Goal: Information Seeking & Learning: Learn about a topic

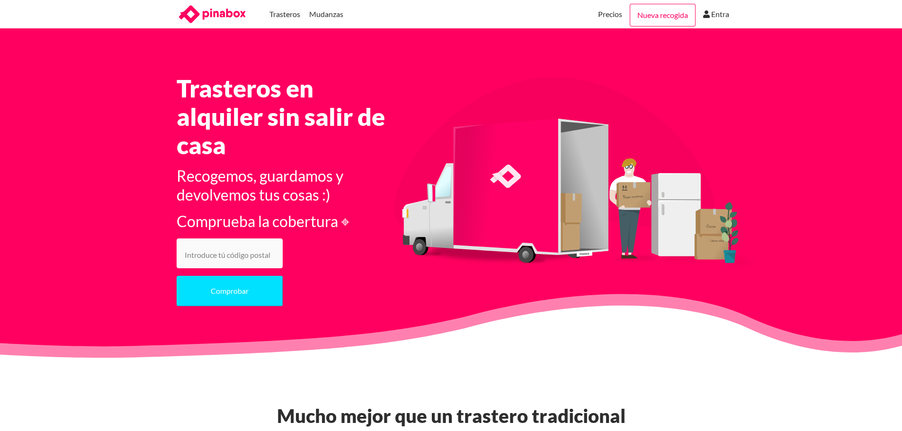
click at [244, 257] on input "number" at bounding box center [230, 254] width 106 height 30
type input "28051"
click at [240, 297] on button "Comprobar" at bounding box center [230, 291] width 106 height 30
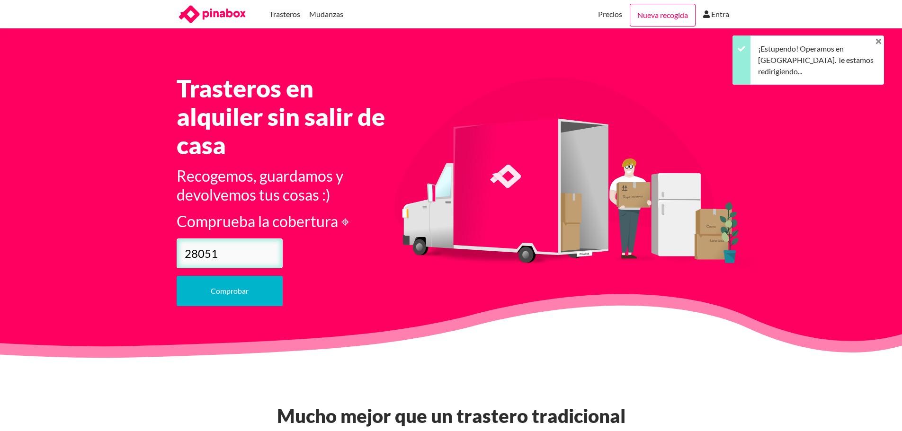
click at [235, 290] on button "Comprobar" at bounding box center [230, 291] width 106 height 30
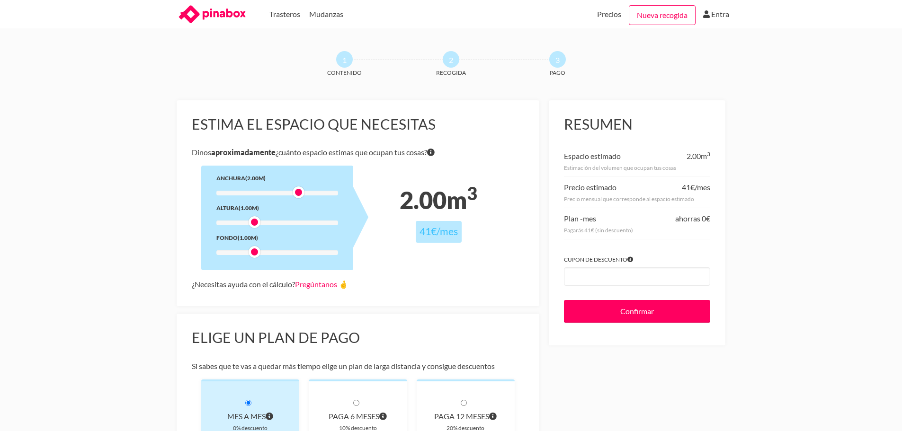
drag, startPoint x: 253, startPoint y: 194, endPoint x: 292, endPoint y: 195, distance: 38.8
click at [292, 195] on div at bounding box center [277, 193] width 122 height 5
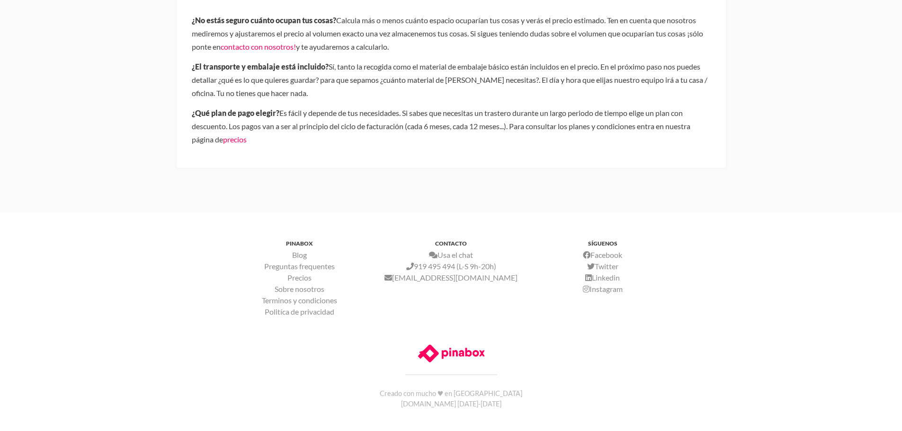
scroll to position [537, 0]
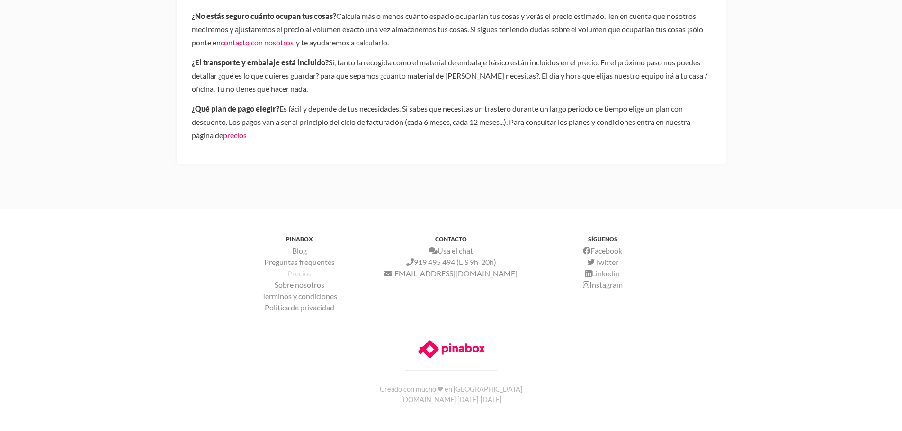
click at [299, 272] on link "Precios" at bounding box center [299, 273] width 24 height 9
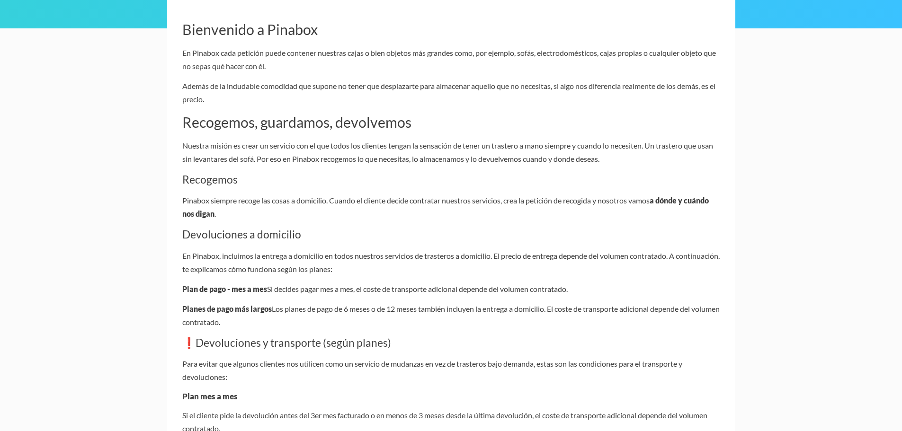
scroll to position [237, 0]
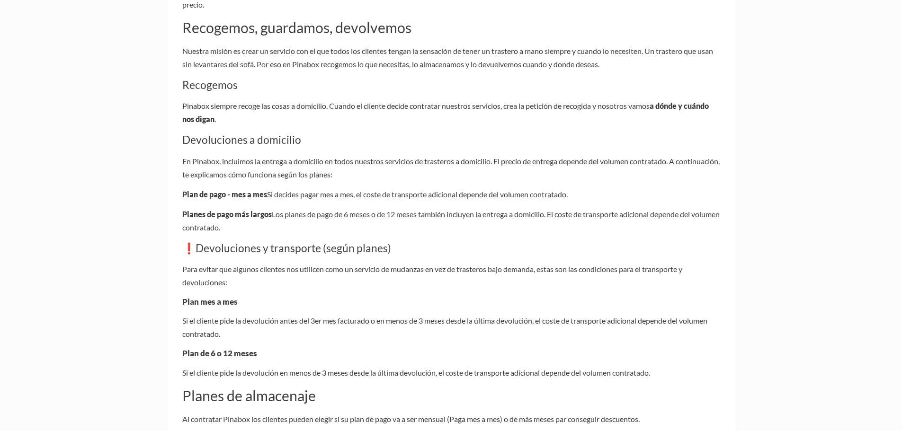
drag, startPoint x: 211, startPoint y: 159, endPoint x: 579, endPoint y: 223, distance: 373.4
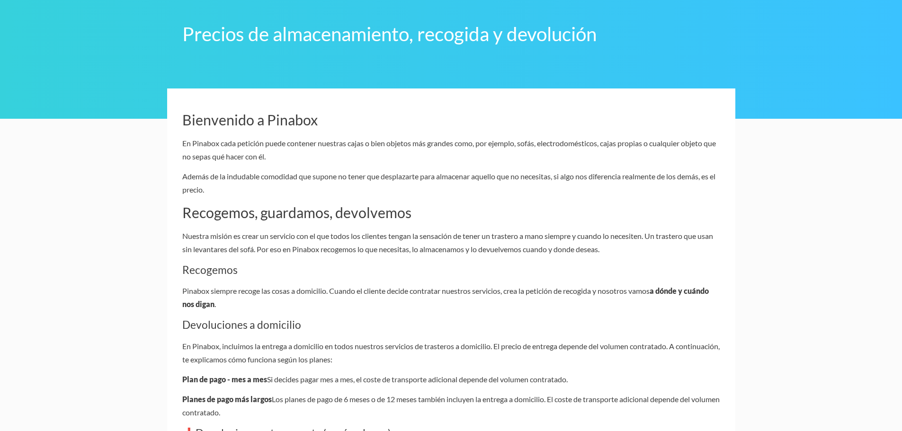
scroll to position [0, 0]
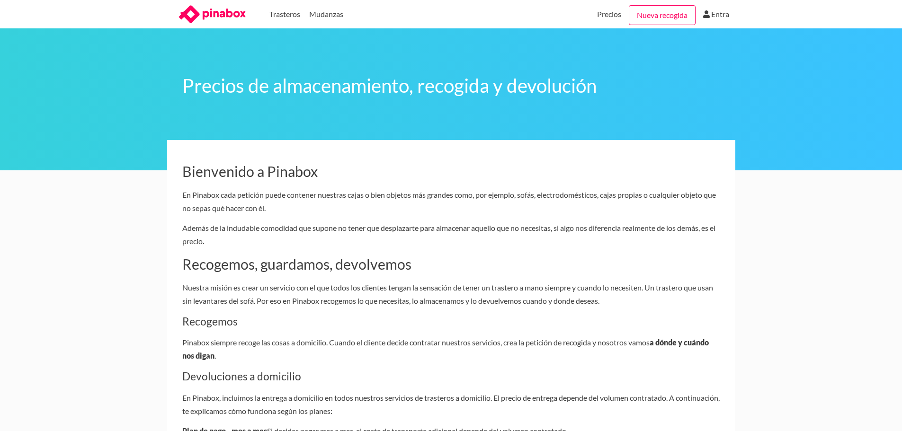
click at [228, 12] on icon at bounding box center [223, 14] width 43 height 11
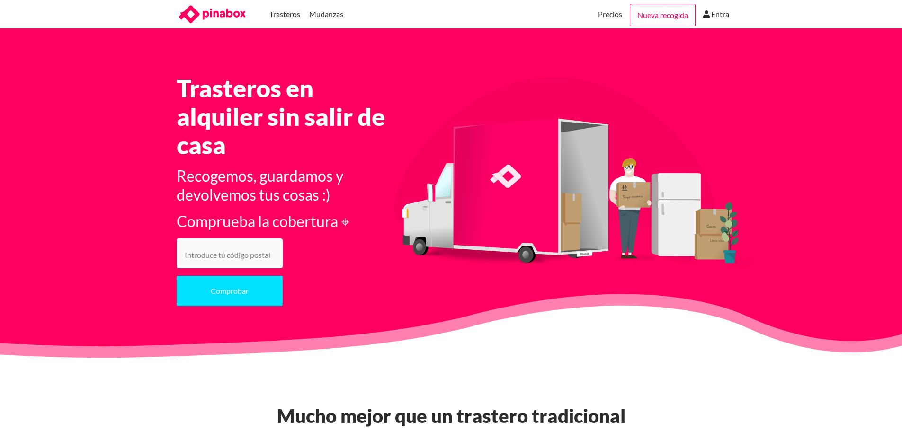
drag, startPoint x: 248, startPoint y: 252, endPoint x: 294, endPoint y: 252, distance: 46.9
click at [248, 252] on input "number" at bounding box center [230, 254] width 106 height 30
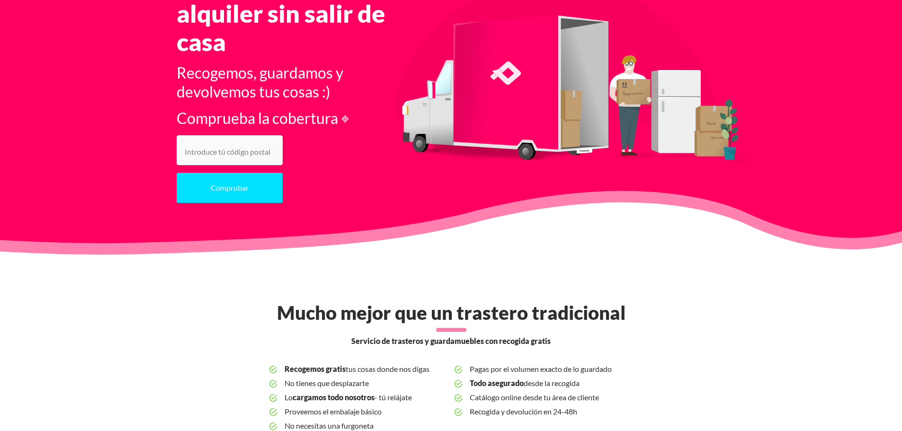
scroll to position [189, 0]
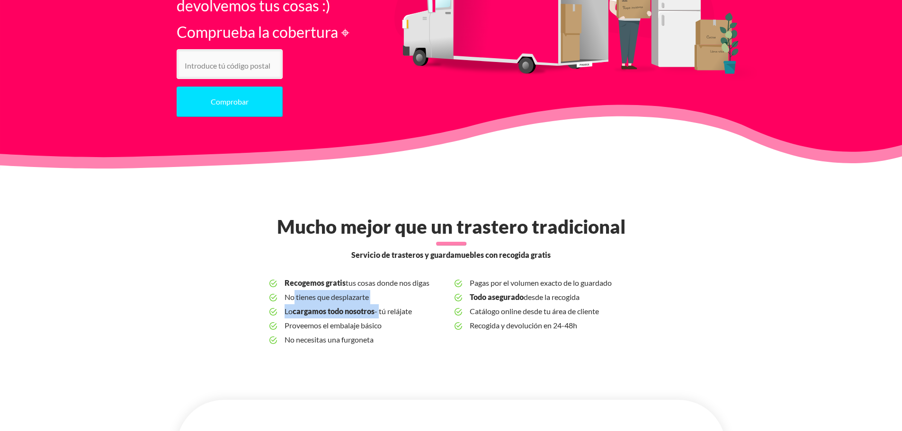
drag, startPoint x: 290, startPoint y: 298, endPoint x: 380, endPoint y: 306, distance: 89.8
click at [380, 306] on ul "Recogemos gratis tus cosas donde nos digas No tienes que desplazarte Lo cargamo…" at bounding box center [450, 311] width 363 height 71
click at [297, 311] on b "cargamos todo nosotros" at bounding box center [334, 311] width 82 height 9
drag, startPoint x: 302, startPoint y: 311, endPoint x: 394, endPoint y: 316, distance: 92.9
click at [394, 316] on span "Lo cargamos todo nosotros - tú relájate" at bounding box center [366, 311] width 162 height 14
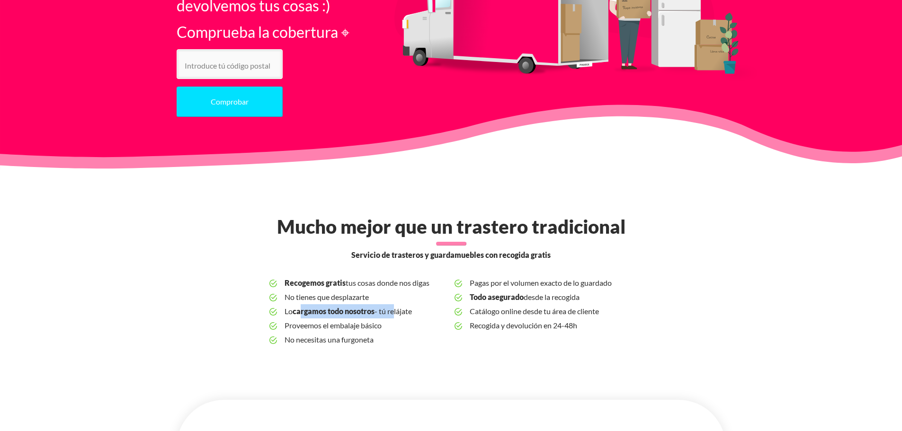
drag, startPoint x: 295, startPoint y: 326, endPoint x: 383, endPoint y: 326, distance: 88.1
click at [383, 326] on span "Proveemos el embalaje básico" at bounding box center [366, 326] width 162 height 14
drag, startPoint x: 297, startPoint y: 340, endPoint x: 377, endPoint y: 343, distance: 80.1
click at [377, 343] on span "No necesitas una furgoneta" at bounding box center [366, 340] width 162 height 14
drag, startPoint x: 475, startPoint y: 281, endPoint x: 591, endPoint y: 331, distance: 126.4
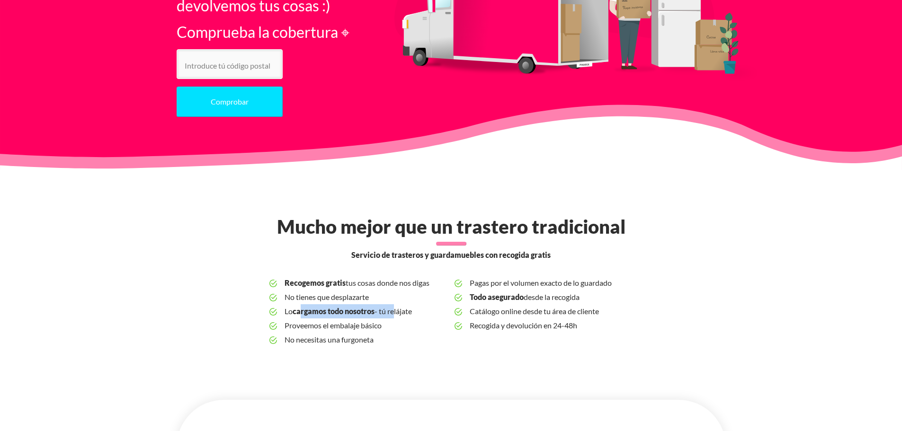
click at [591, 331] on ul "Recogemos gratis tus cosas donde nos digas No tienes que desplazarte Lo cargamo…" at bounding box center [450, 311] width 363 height 71
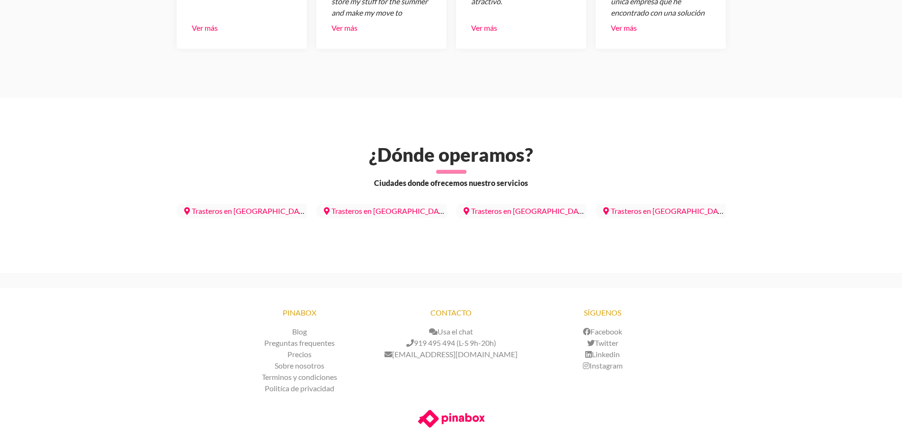
scroll to position [2719, 0]
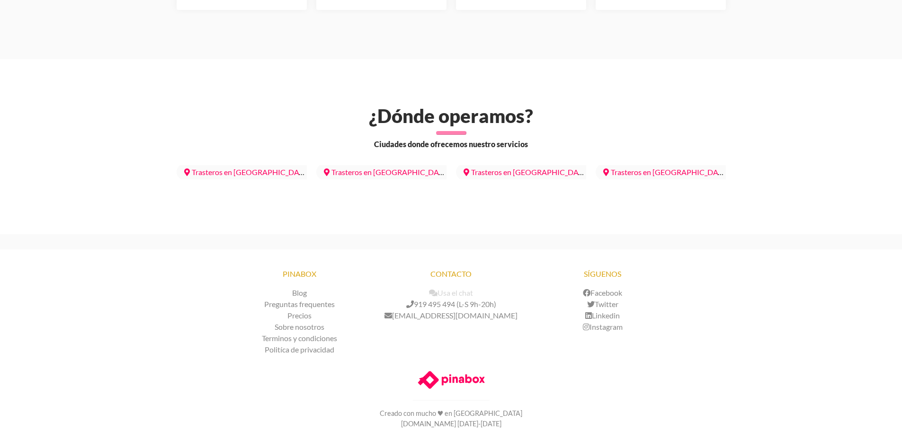
click at [459, 288] on link "Usa el chat" at bounding box center [451, 292] width 44 height 9
